Goal: Task Accomplishment & Management: Use online tool/utility

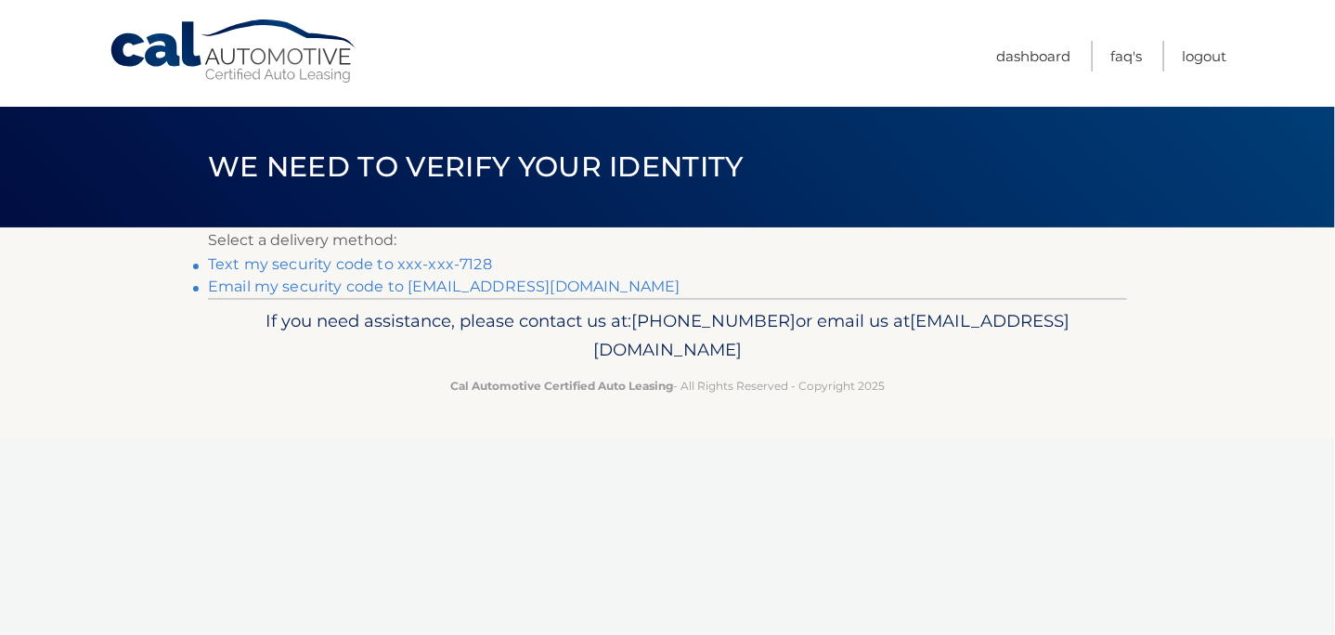
click at [449, 282] on link "Email my security code to j****@optonline.net" at bounding box center [444, 287] width 473 height 18
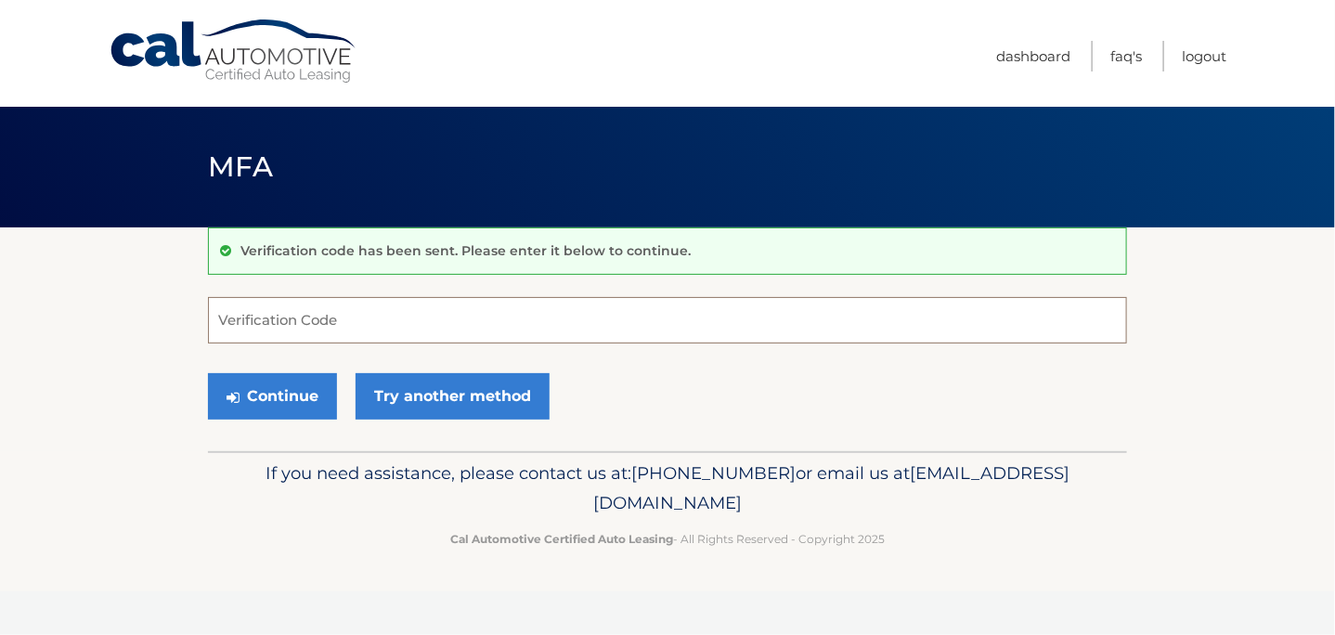
click at [331, 319] on input "Verification Code" at bounding box center [667, 320] width 919 height 46
type input "561105"
click at [208, 373] on button "Continue" at bounding box center [272, 396] width 129 height 46
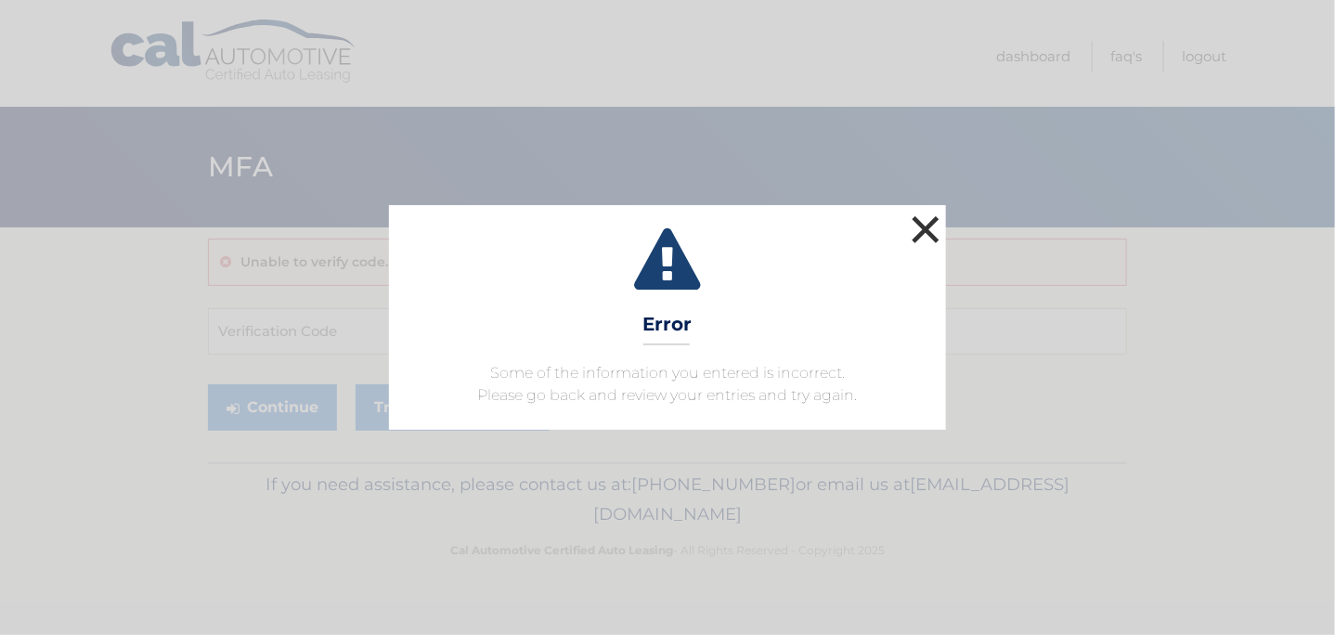
click at [932, 227] on button "×" at bounding box center [925, 229] width 37 height 37
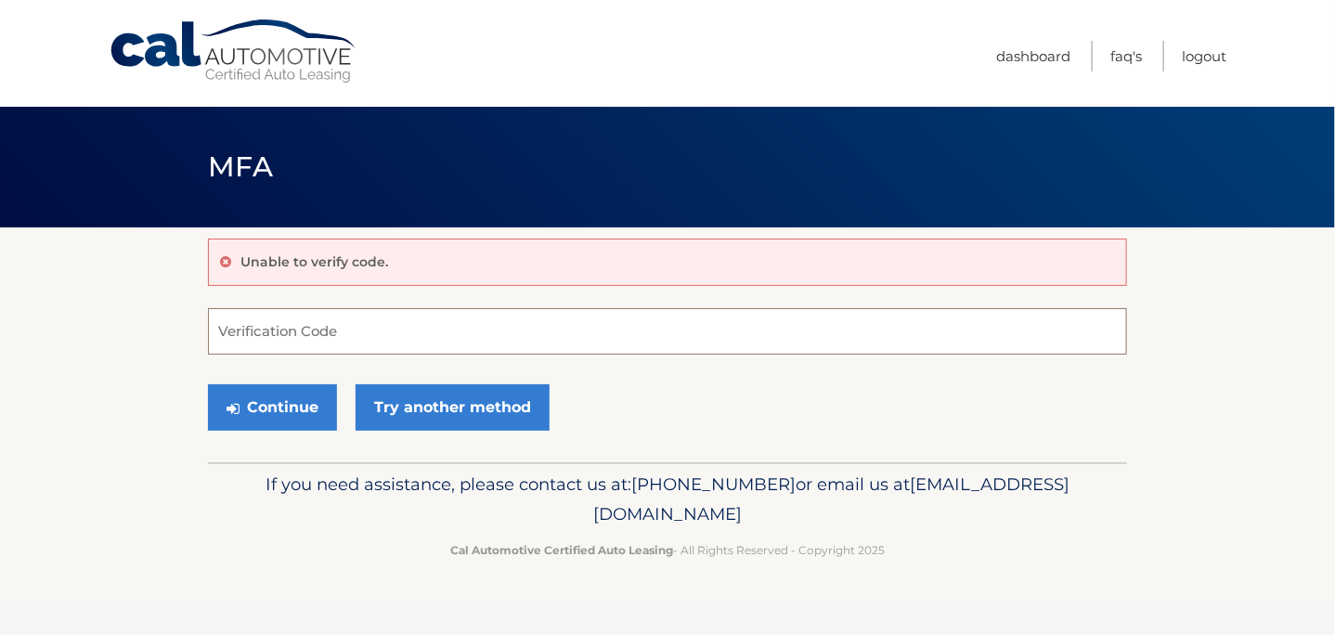
click at [312, 337] on input "Verification Code" at bounding box center [667, 331] width 919 height 46
type input "561105"
click at [308, 412] on button "Continue" at bounding box center [272, 407] width 129 height 46
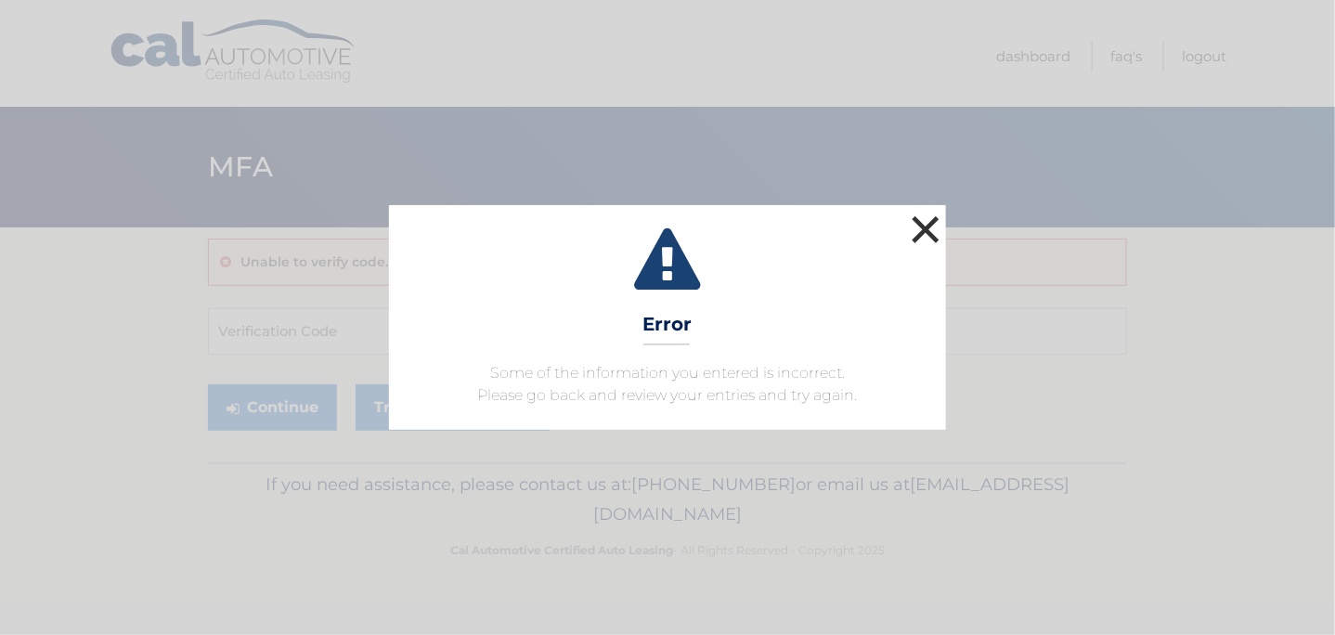
click at [938, 218] on button "×" at bounding box center [925, 229] width 37 height 37
